Goal: Find specific page/section: Find specific page/section

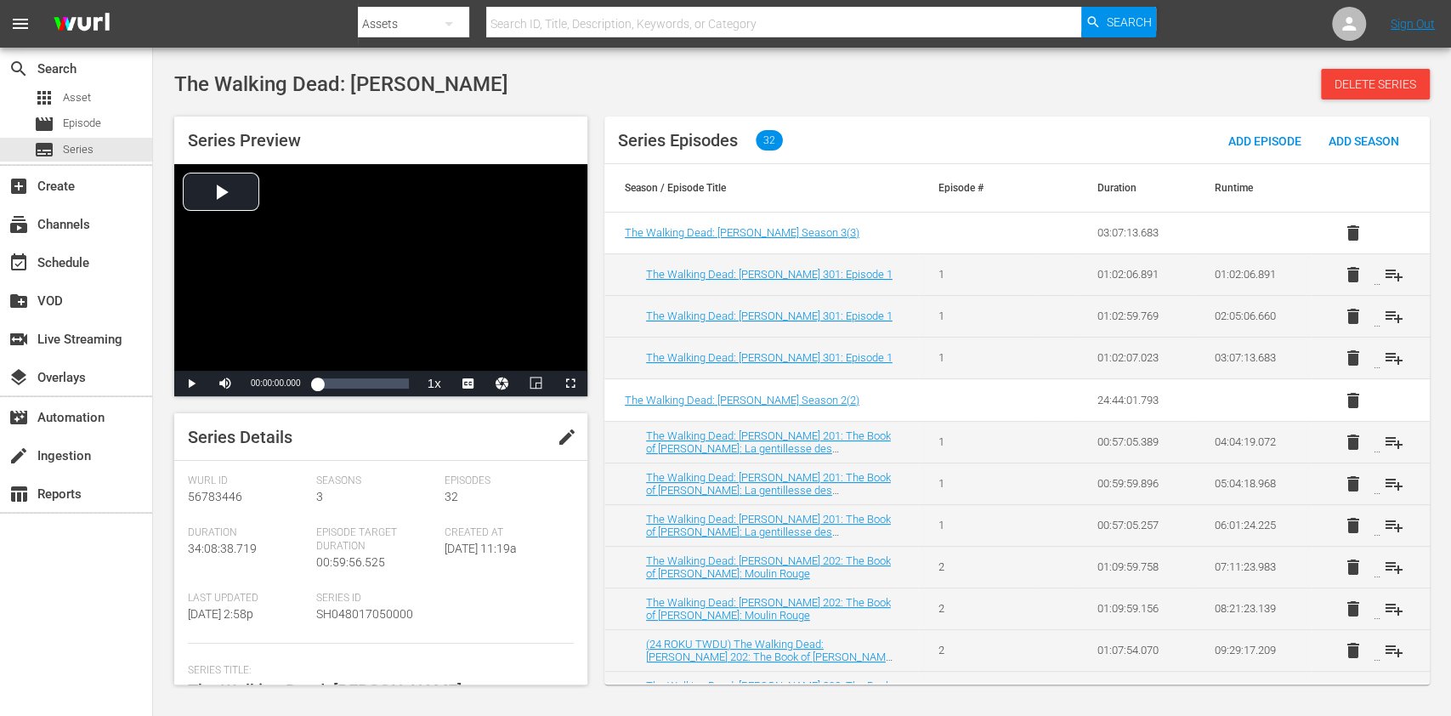
scroll to position [113, 0]
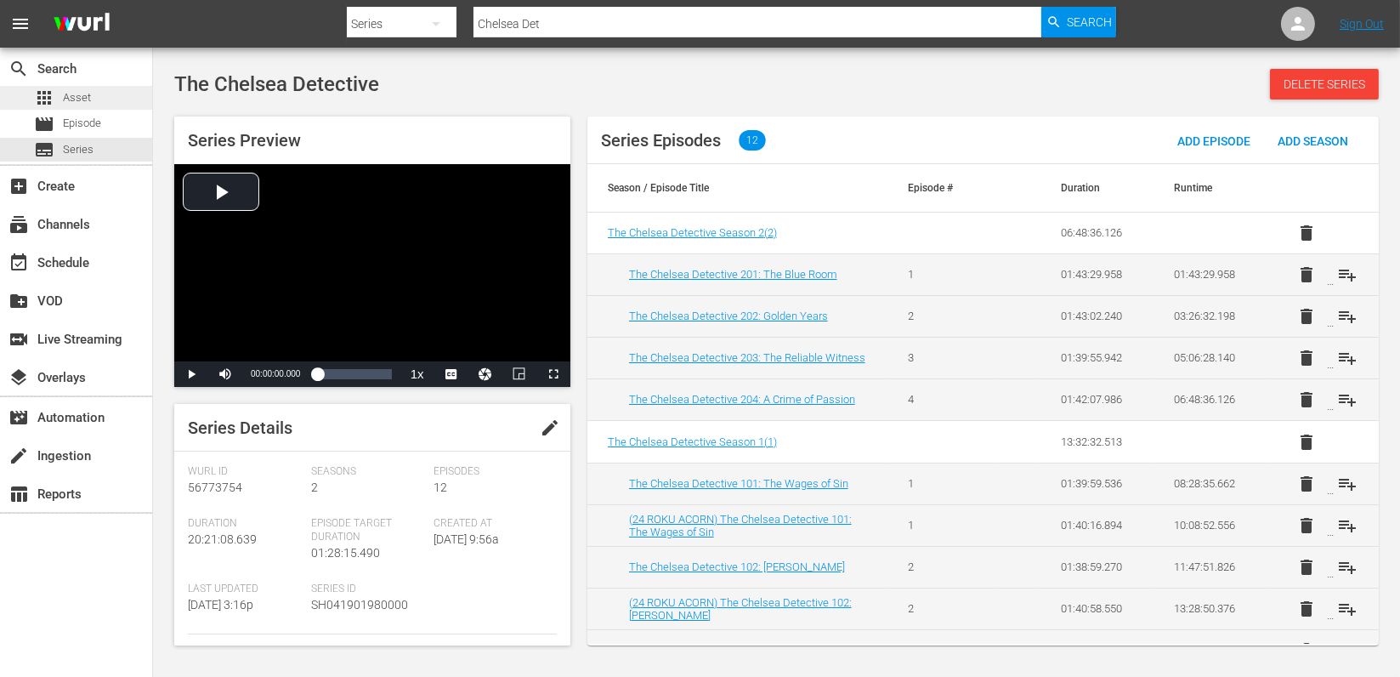
click at [78, 98] on span "Asset" at bounding box center [77, 97] width 28 height 17
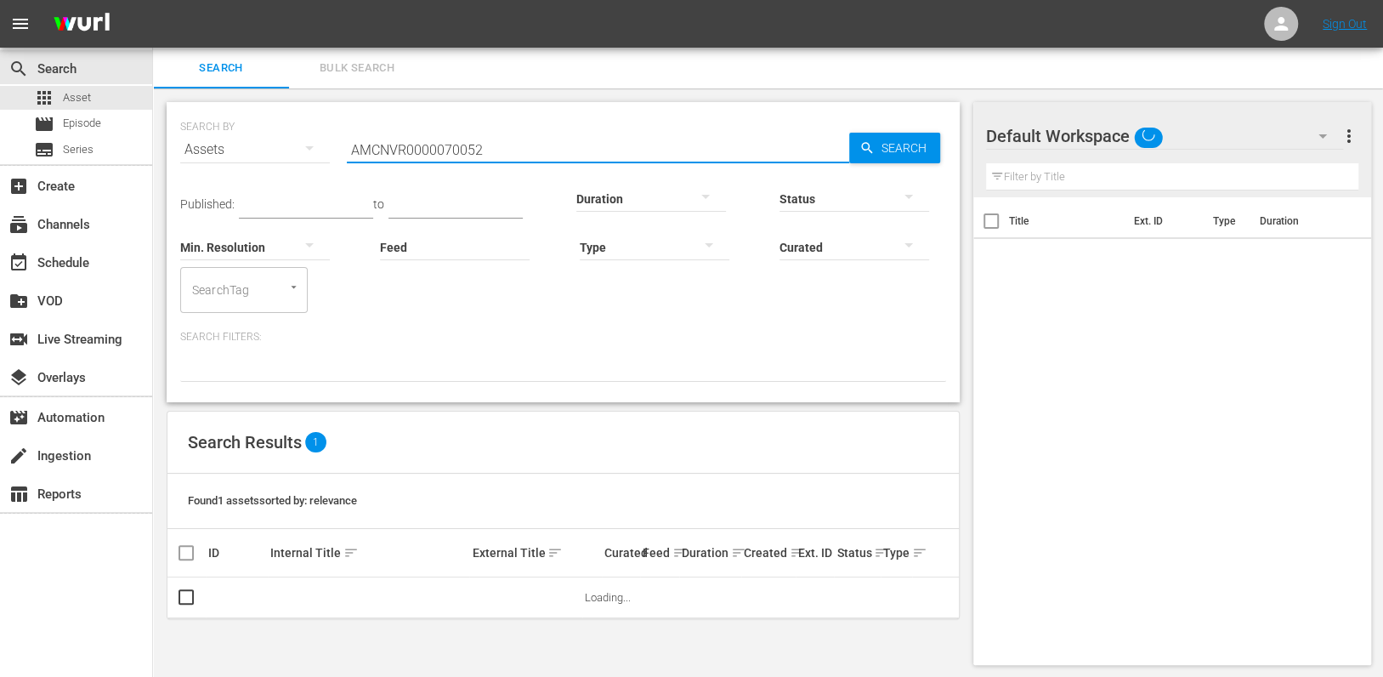
click at [459, 152] on input "AMCNVR0000070052" at bounding box center [598, 149] width 502 height 41
paste input "42904"
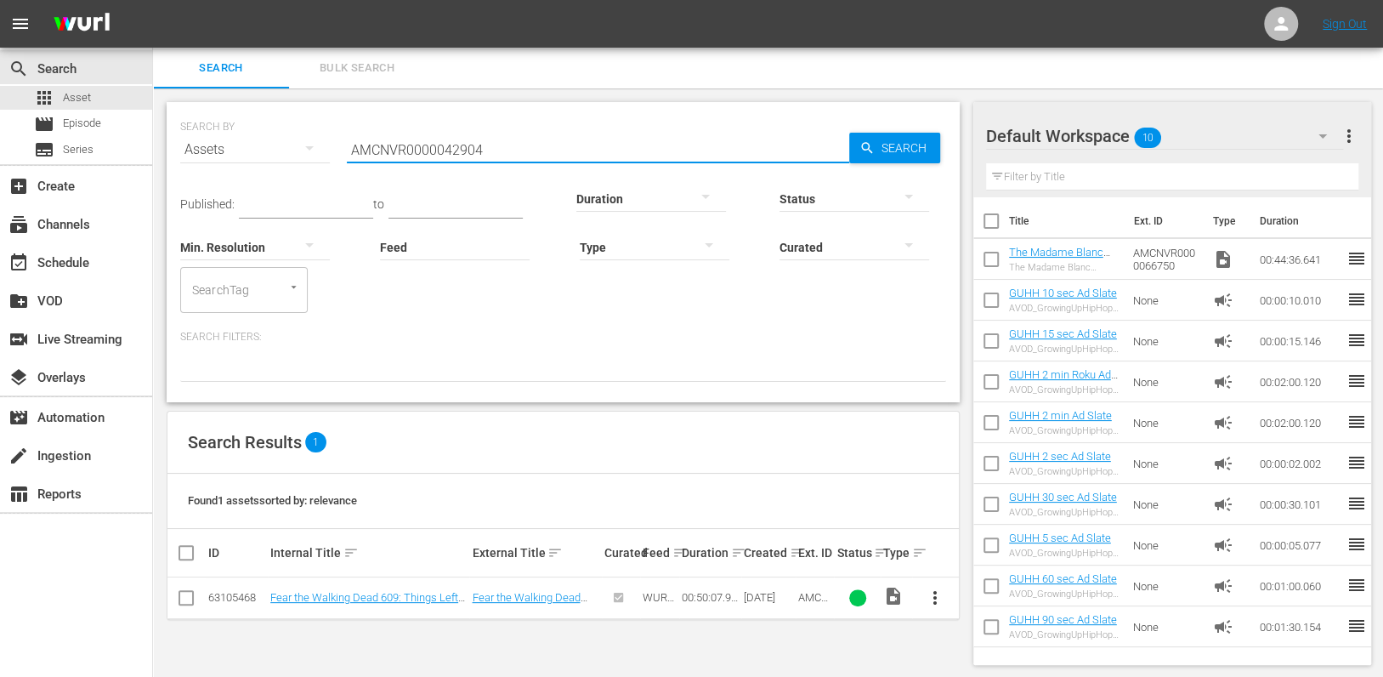
click at [484, 149] on input "AMCNVR0000042904" at bounding box center [598, 149] width 502 height 41
paste input "EP0000026983"
type input "AMCNEP0000026983"
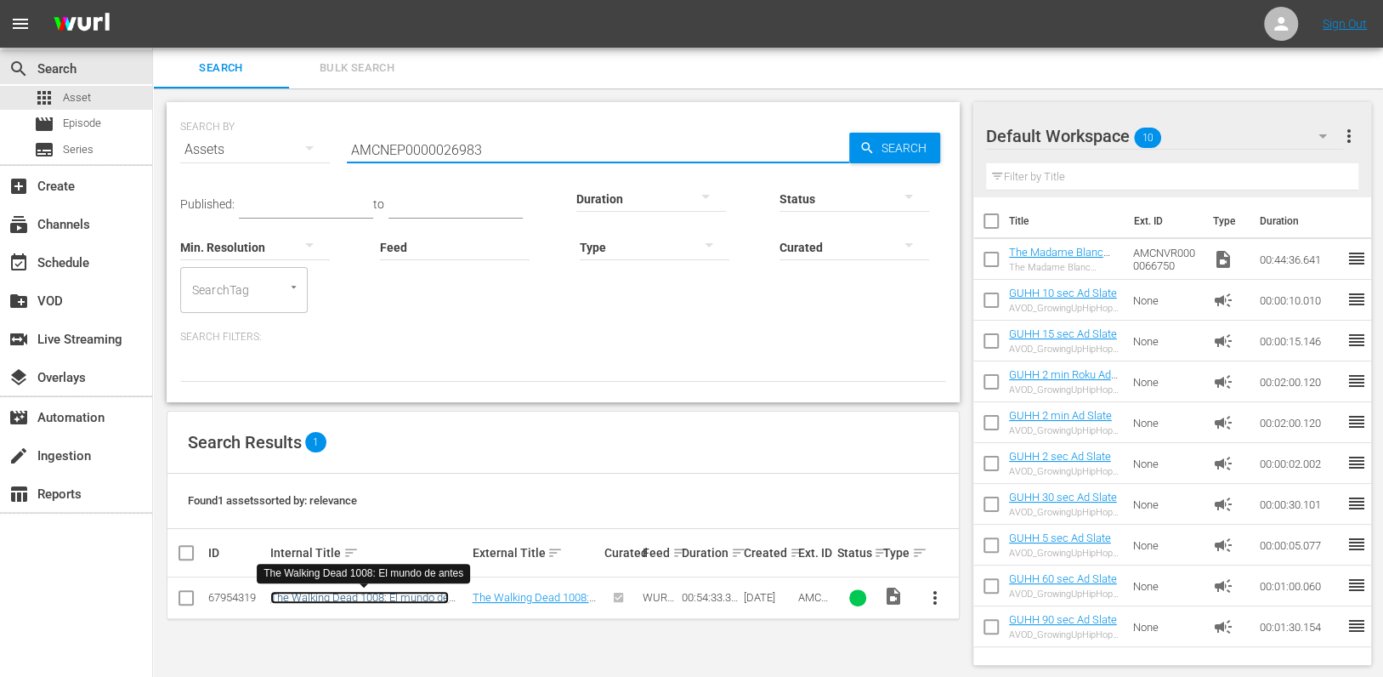
click at [271, 598] on link "The Walking Dead 1008: El mundo de antes" at bounding box center [359, 604] width 179 height 26
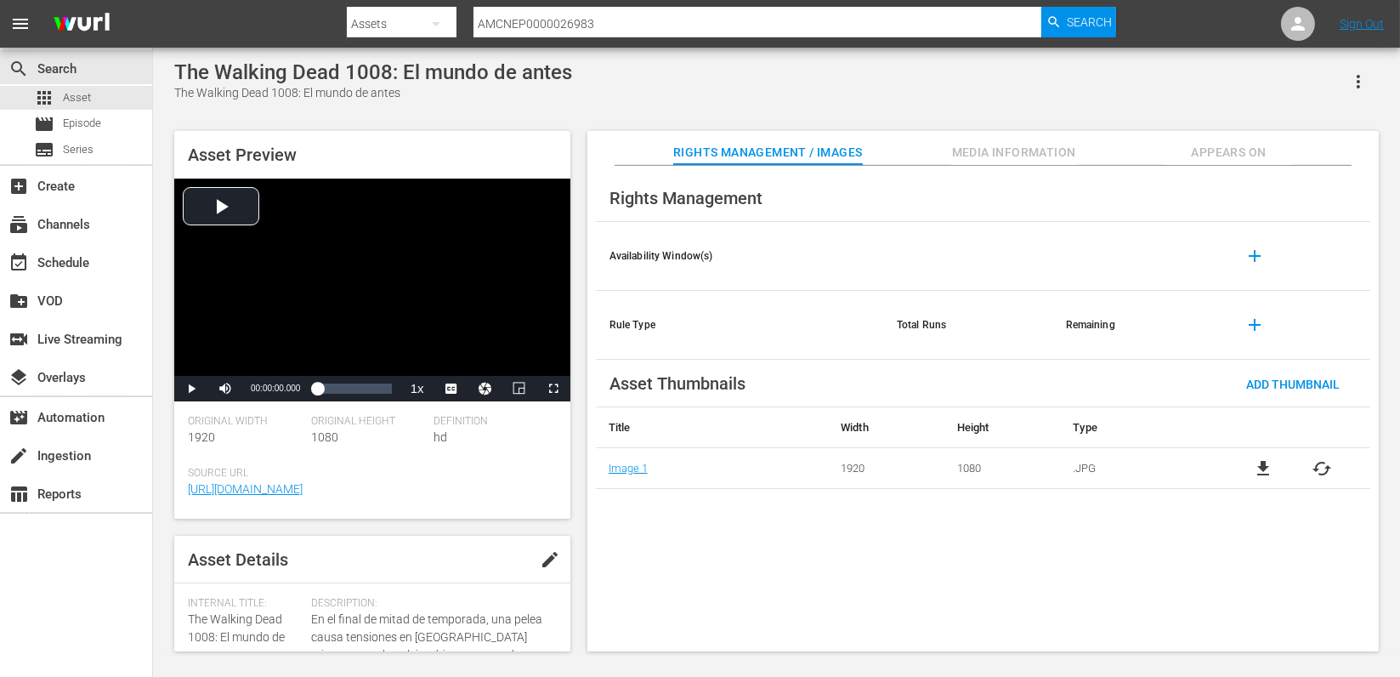
click at [601, 29] on input "AMCNEP0000026983" at bounding box center [758, 23] width 568 height 41
click at [66, 132] on span "Episode" at bounding box center [82, 123] width 38 height 17
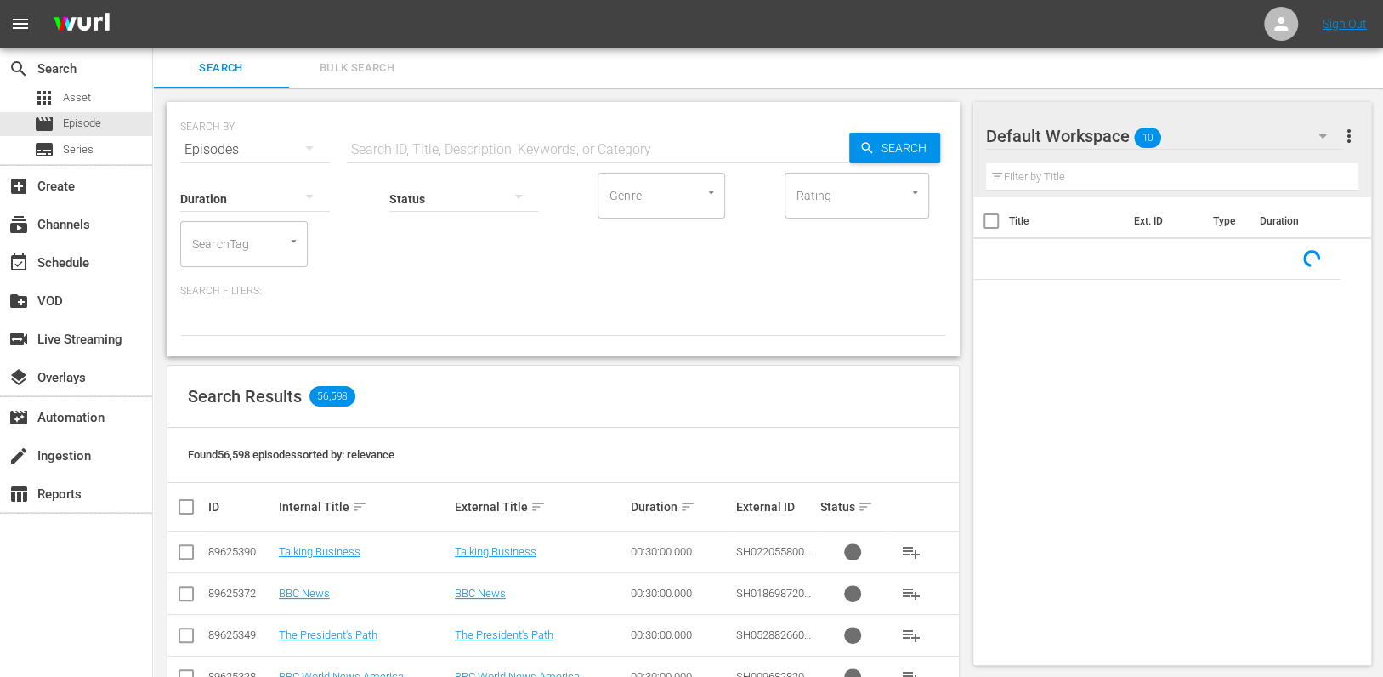
click at [382, 150] on input "text" at bounding box center [598, 149] width 502 height 41
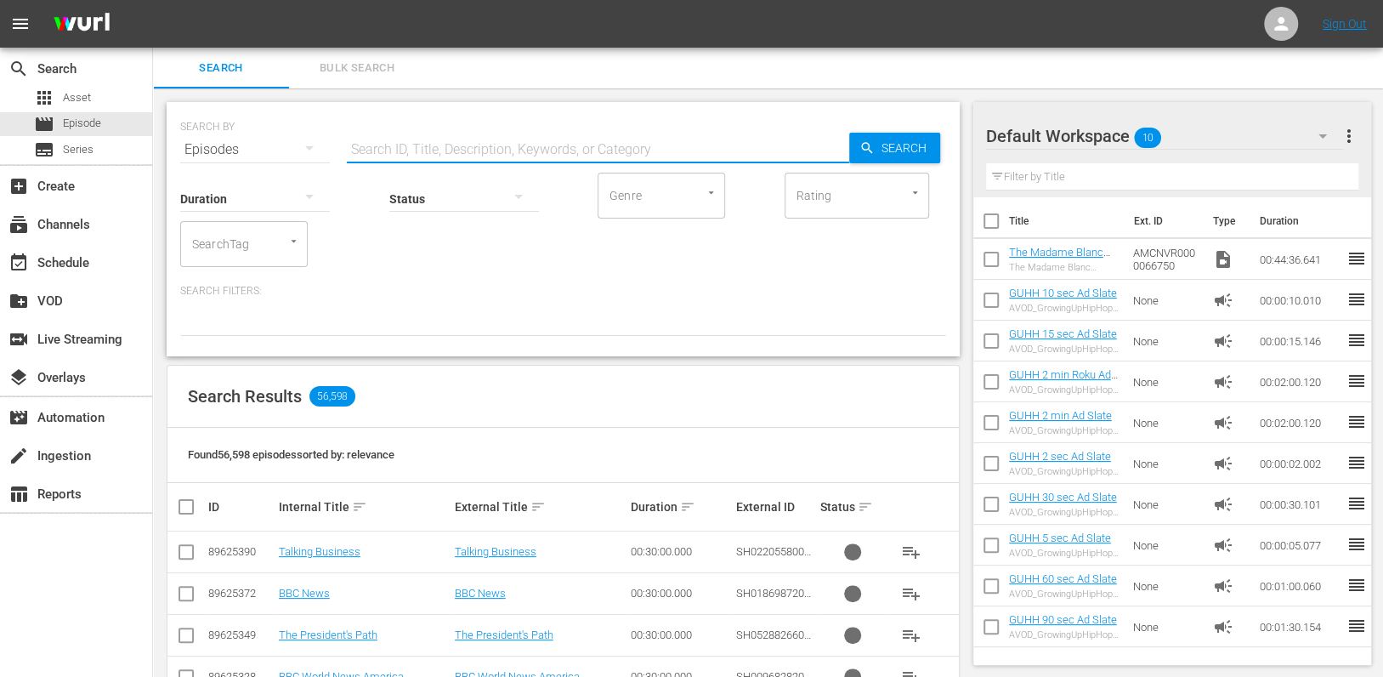
paste input "AMCNEP0000026983"
type input "AMCNEP0000026983"
click at [870, 145] on icon "button" at bounding box center [867, 147] width 15 height 15
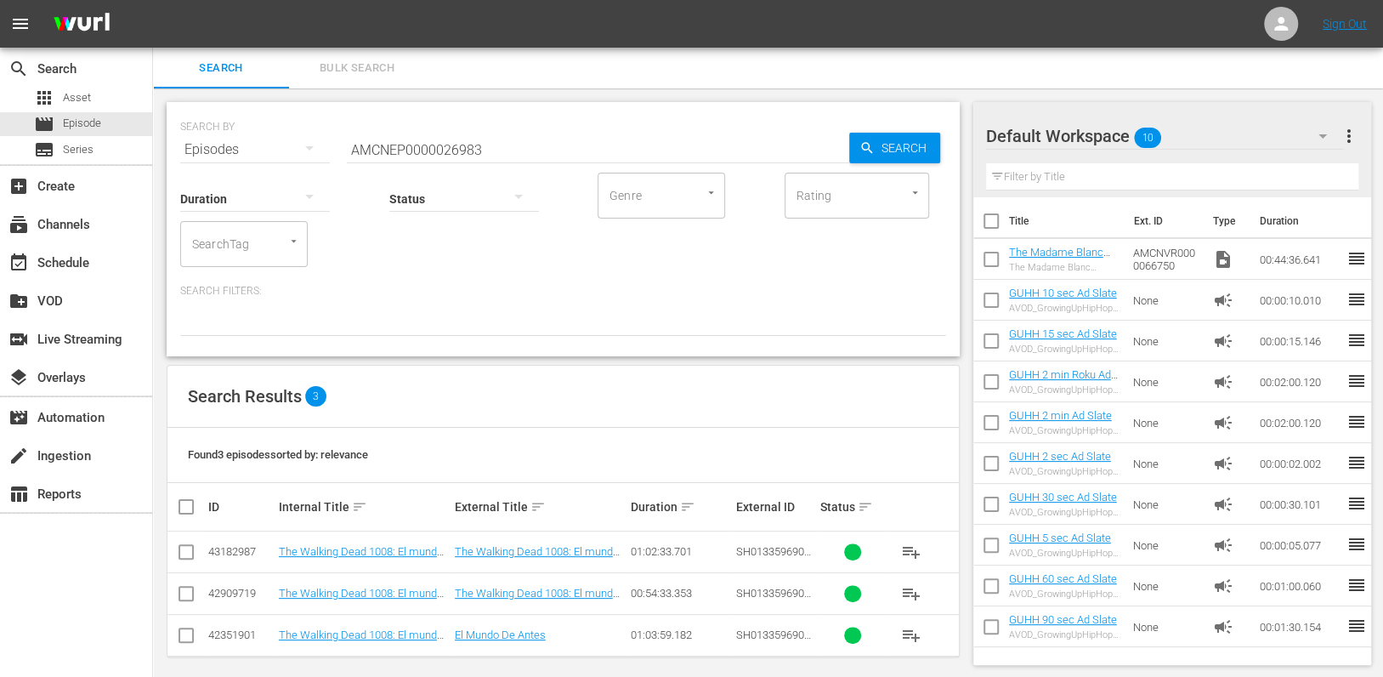
click at [596, 369] on div "Search Results 3" at bounding box center [563, 397] width 792 height 62
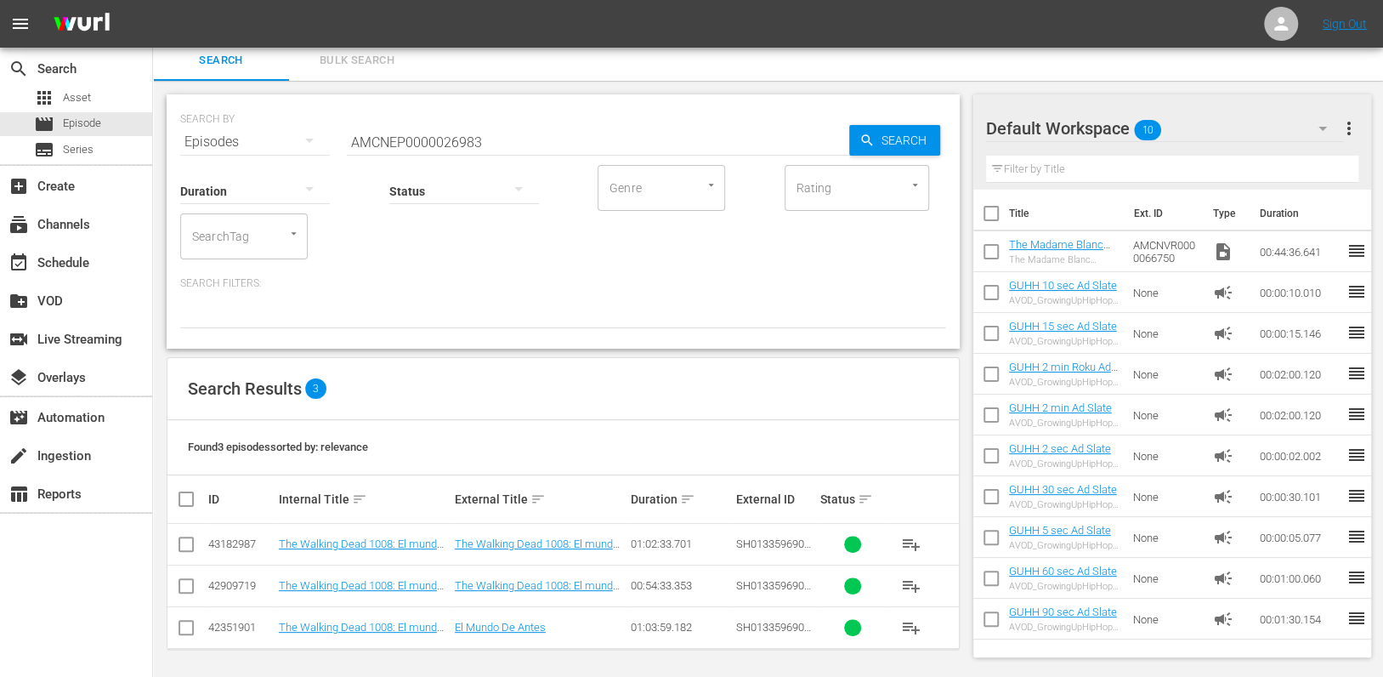
scroll to position [9, 0]
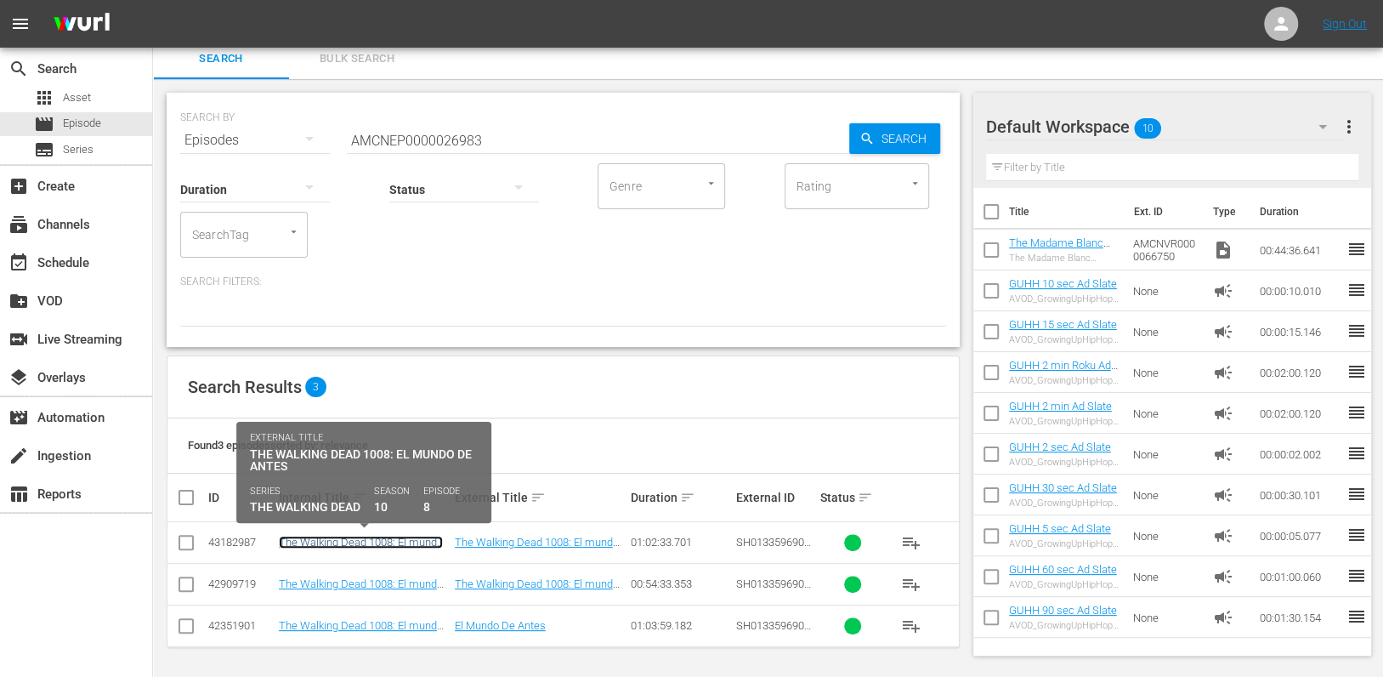
click at [361, 536] on link "The Walking Dead 1008: El mundo de antes" at bounding box center [361, 549] width 164 height 26
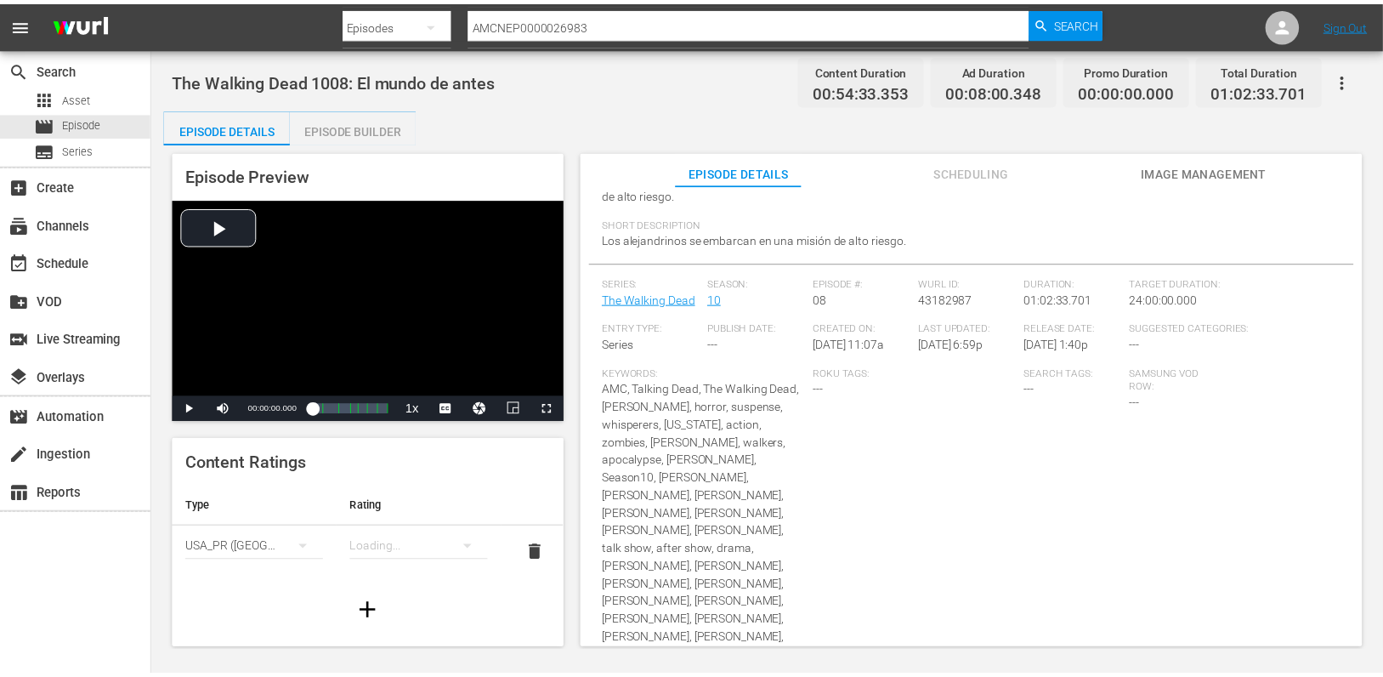
scroll to position [253, 0]
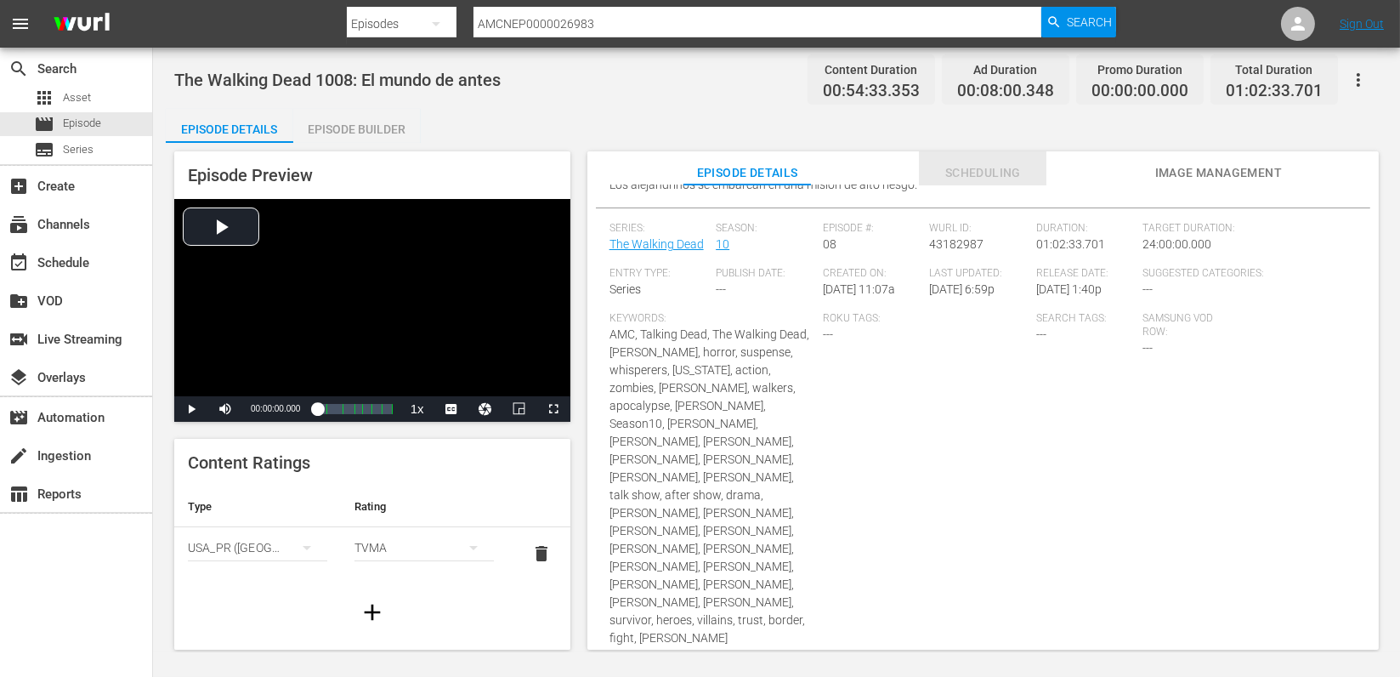
click at [1005, 173] on span "Scheduling" at bounding box center [983, 172] width 128 height 21
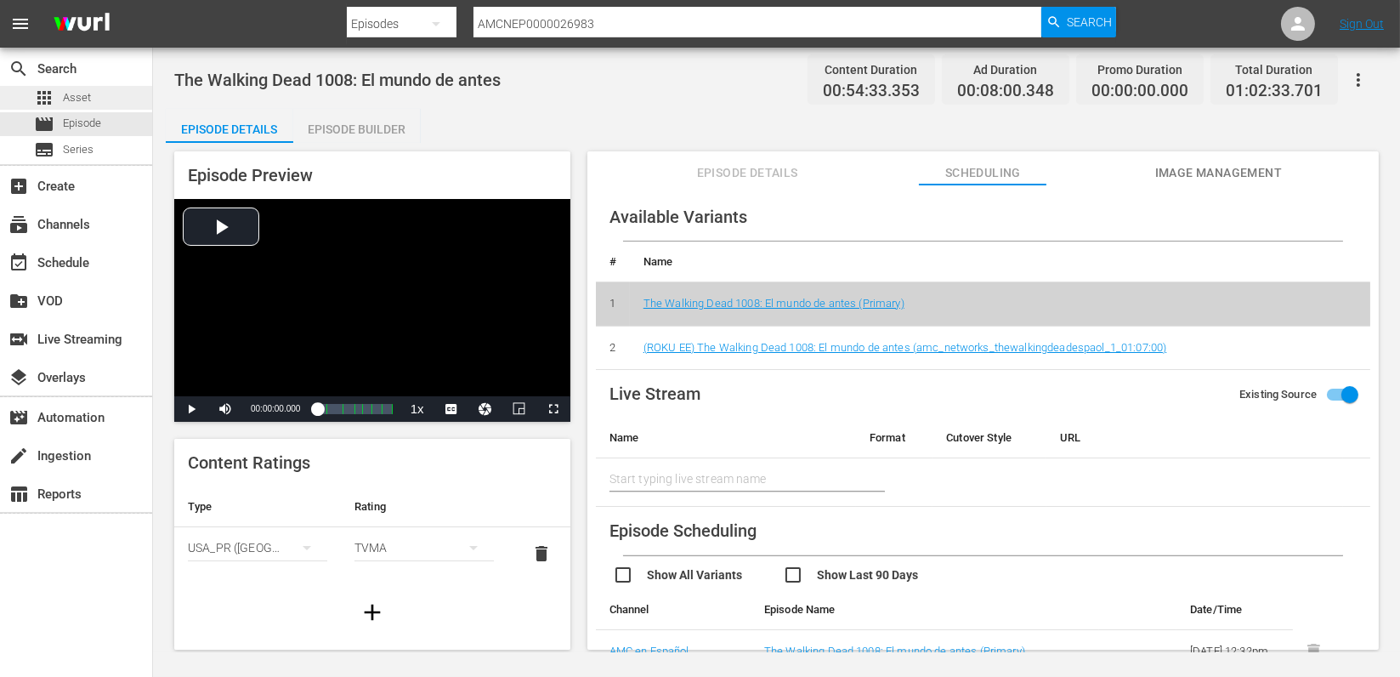
click at [85, 89] on span "Asset" at bounding box center [77, 97] width 28 height 17
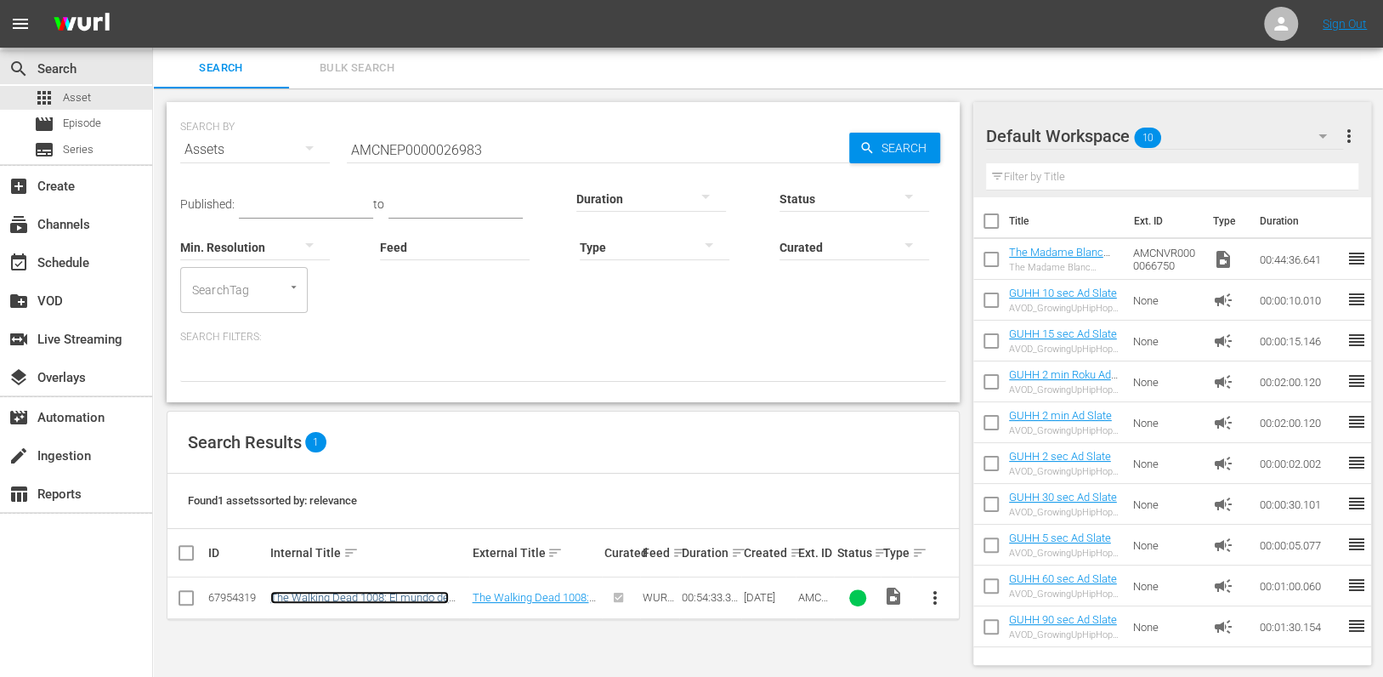
click at [395, 599] on link "The Walking Dead 1008: El mundo de antes" at bounding box center [359, 604] width 179 height 26
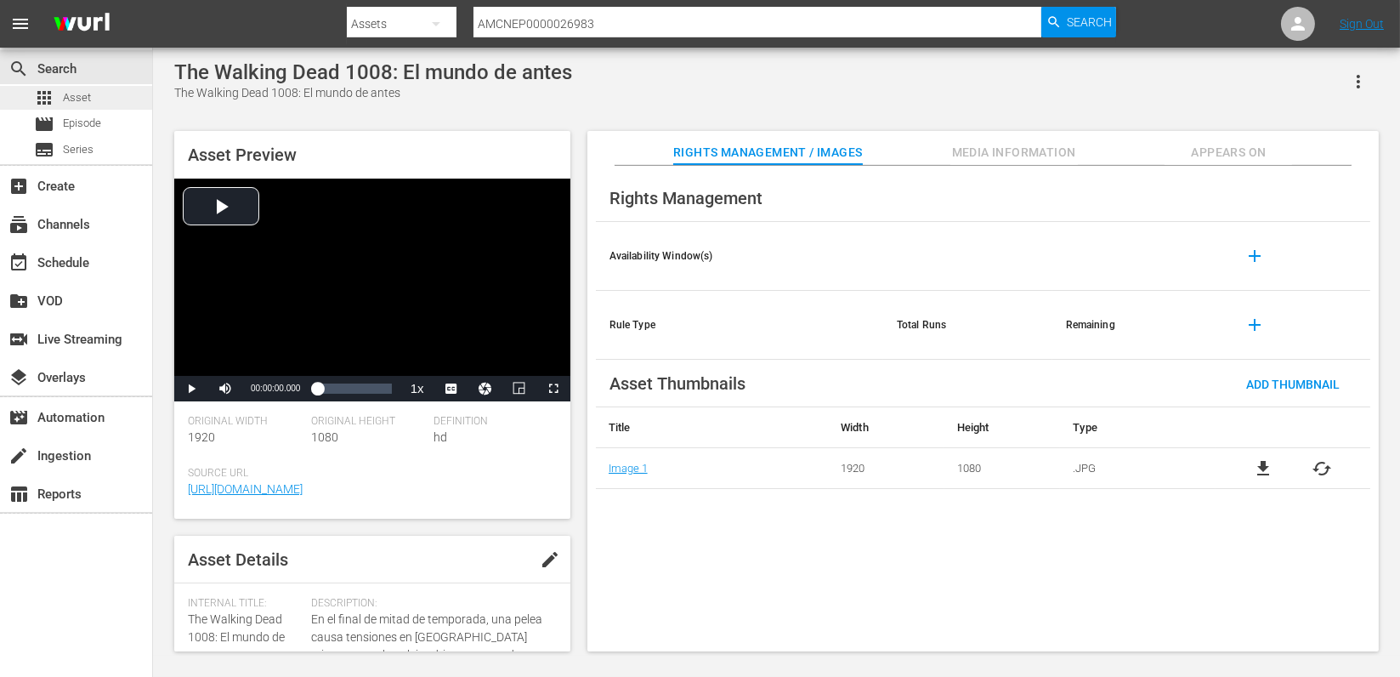
click at [91, 99] on div "apps Asset" at bounding box center [76, 98] width 152 height 24
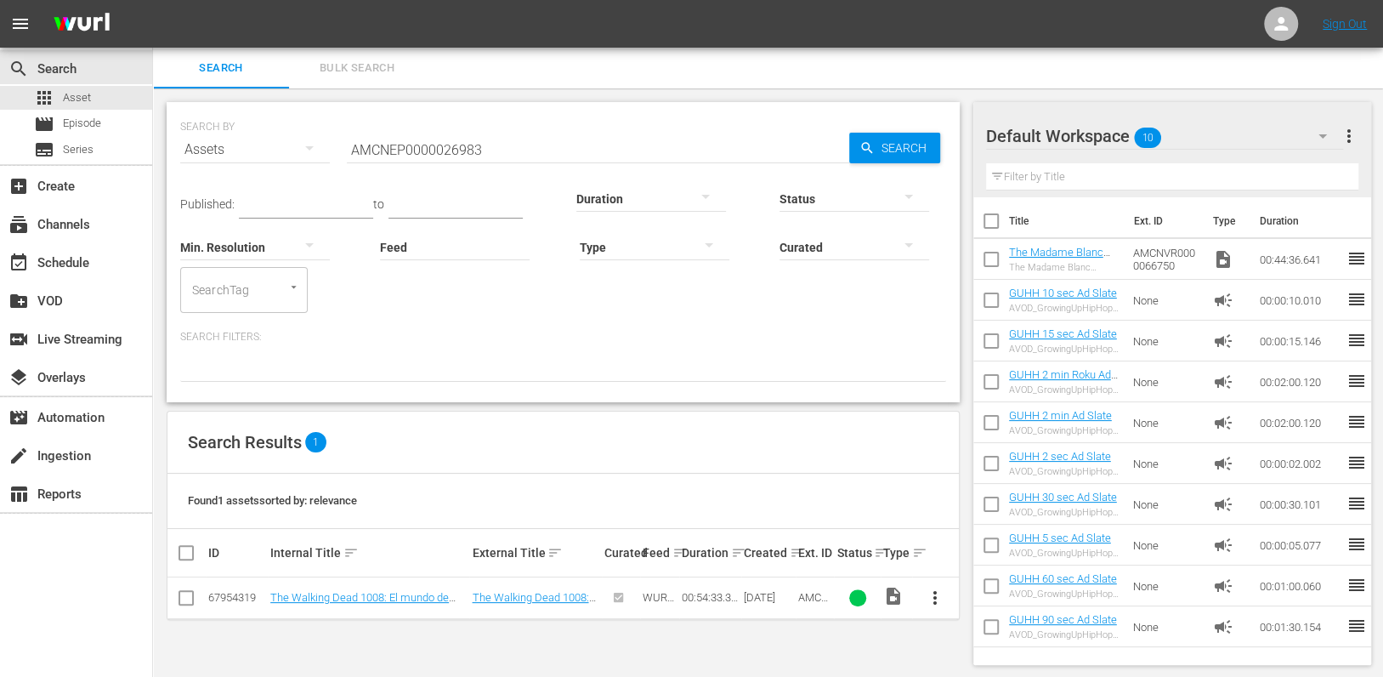
click at [555, 142] on input "AMCNEP0000026983" at bounding box center [598, 149] width 502 height 41
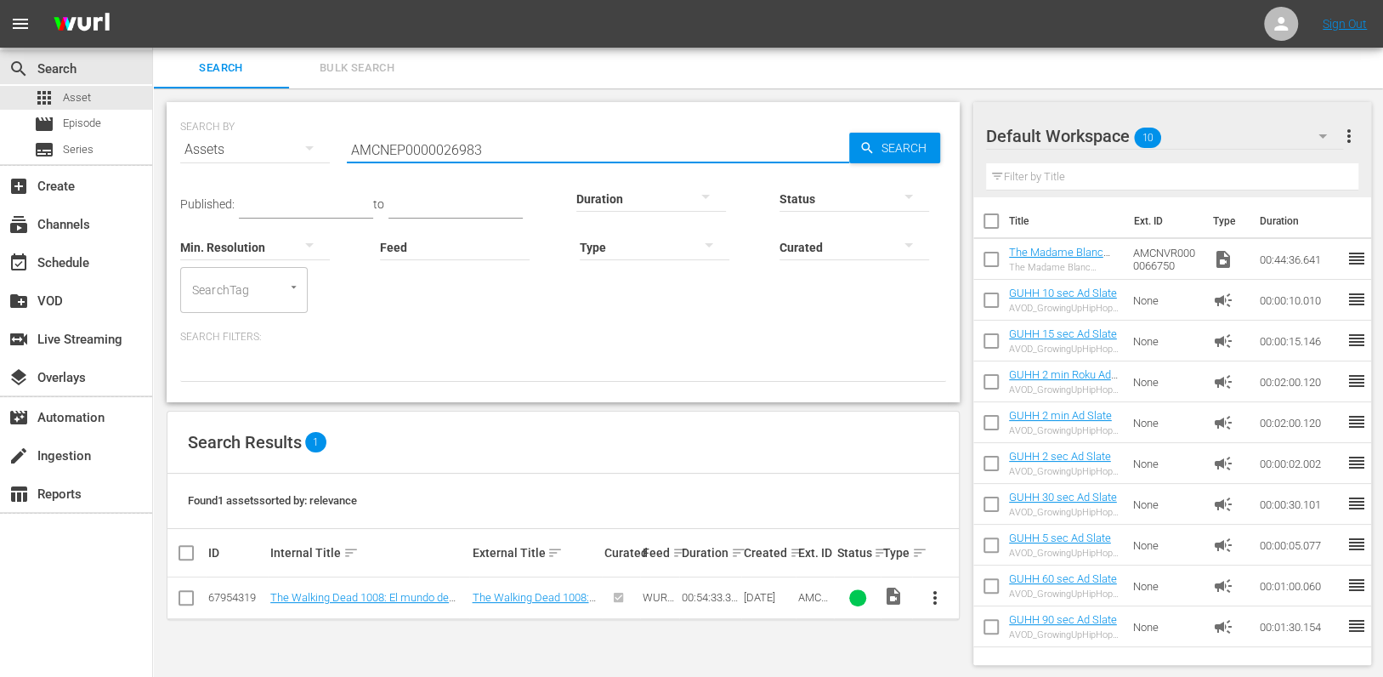
click at [555, 142] on input "AMCNEP0000026983" at bounding box center [598, 149] width 502 height 41
